Goal: Information Seeking & Learning: Learn about a topic

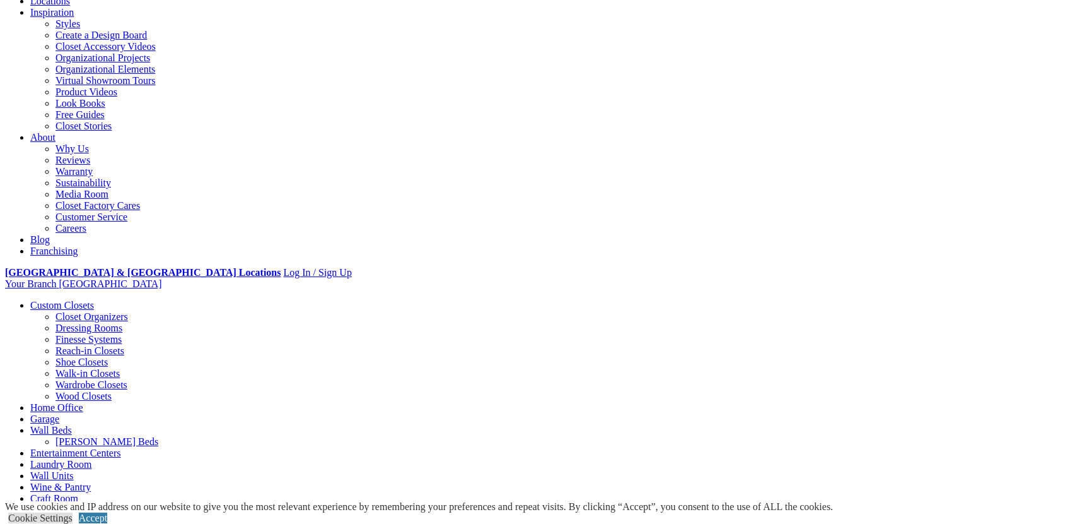
scroll to position [252, 0]
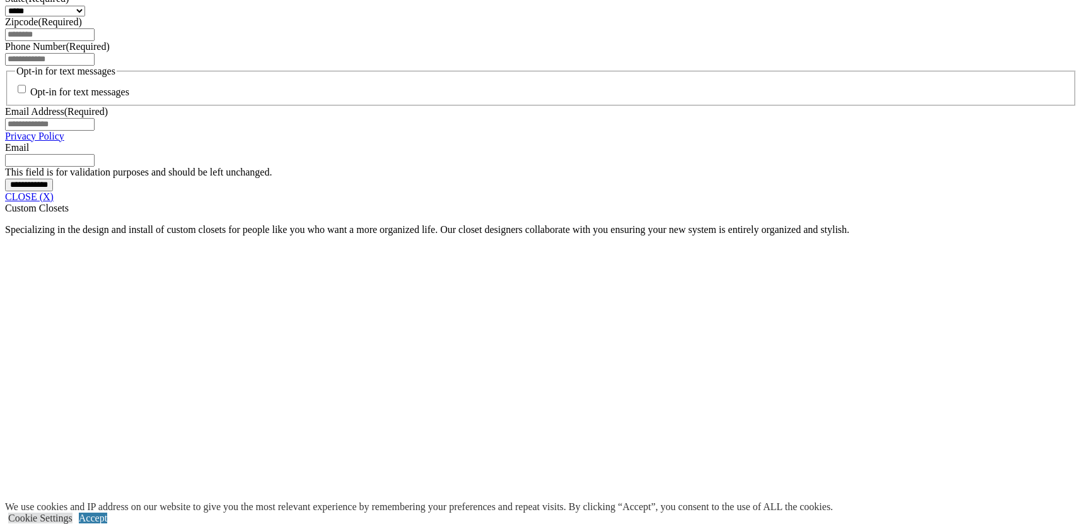
scroll to position [973, 0]
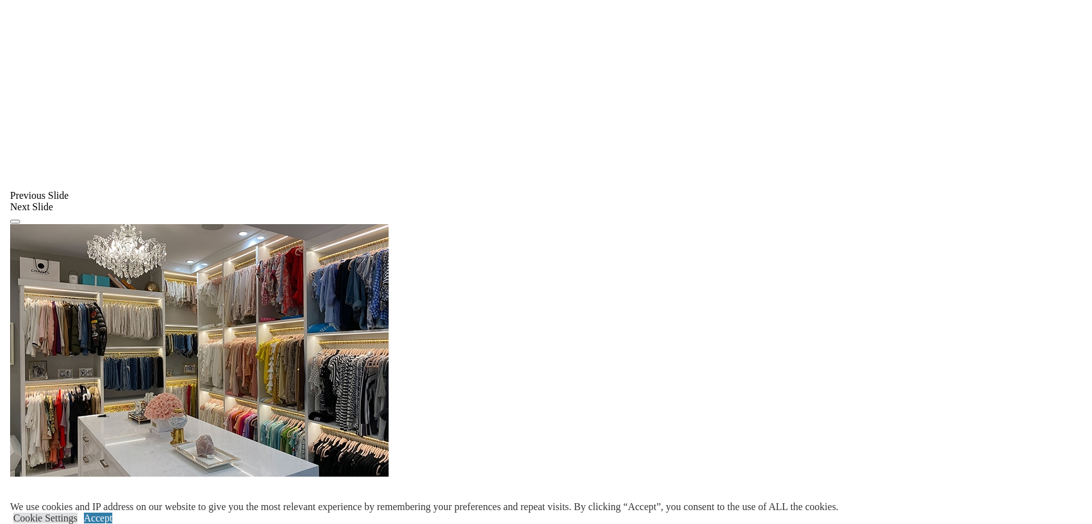
scroll to position [1352, 0]
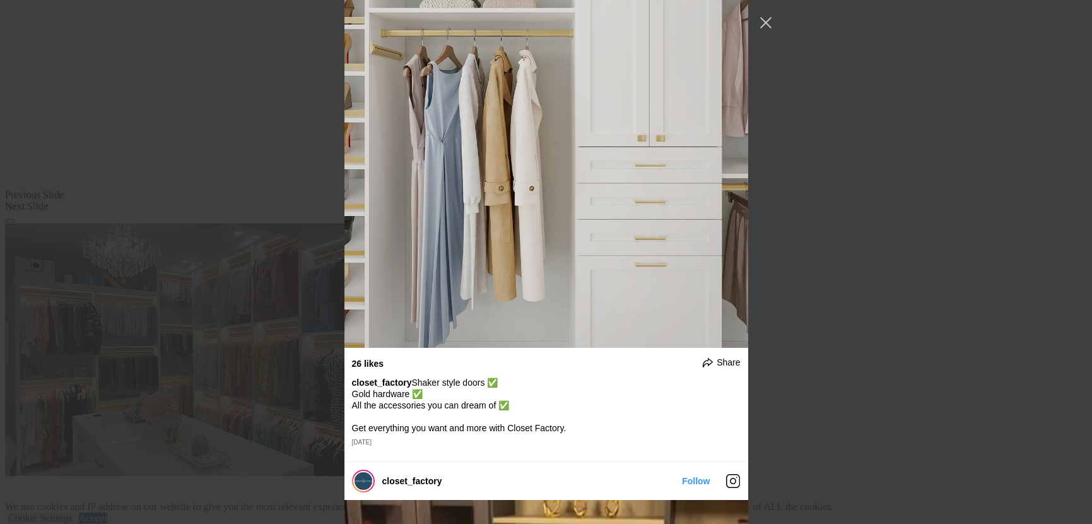
scroll to position [2017, 0]
